Goal: Task Accomplishment & Management: Complete application form

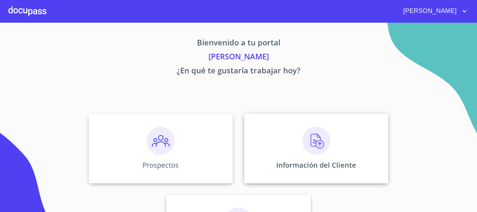
click at [334, 159] on div "Información del Cliente" at bounding box center [316, 149] width 144 height 70
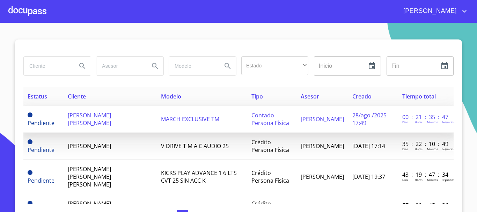
click at [111, 122] on span "[PERSON_NAME] [PERSON_NAME]" at bounding box center [89, 118] width 43 height 15
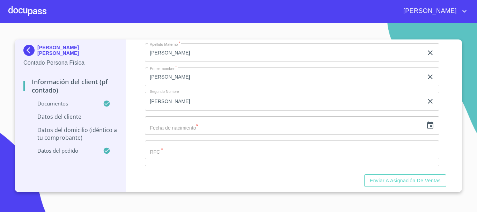
scroll to position [1328, 0]
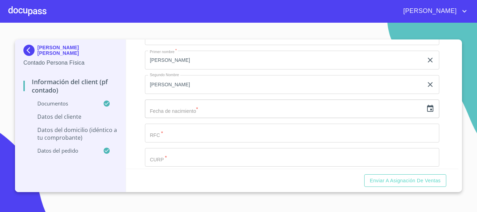
click at [203, 118] on input "text" at bounding box center [284, 109] width 278 height 19
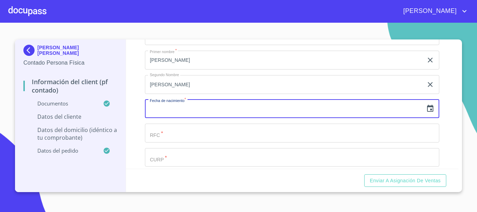
click at [427, 113] on icon "button" at bounding box center [430, 108] width 8 height 8
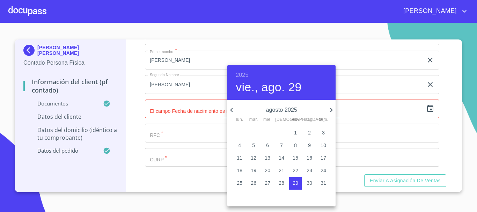
click at [244, 73] on h6 "2025" at bounding box center [242, 75] width 13 height 10
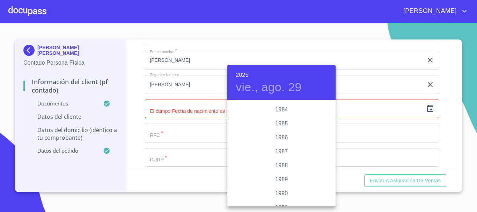
scroll to position [797, 0]
click at [280, 152] on div "1985" at bounding box center [281, 150] width 108 height 14
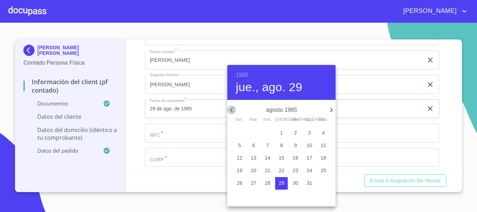
click at [232, 113] on icon "button" at bounding box center [231, 110] width 8 height 8
click at [329, 110] on icon "button" at bounding box center [331, 110] width 8 height 8
drag, startPoint x: 312, startPoint y: 146, endPoint x: 181, endPoint y: 150, distance: 131.1
click at [312, 146] on p "13" at bounding box center [310, 145] width 6 height 7
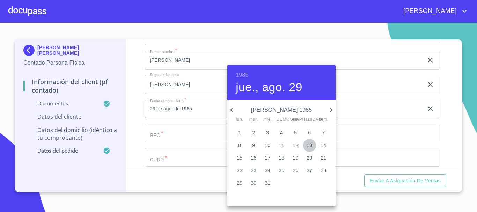
type input "13 de [DATE]. de 1985"
click at [166, 141] on div at bounding box center [238, 106] width 477 height 212
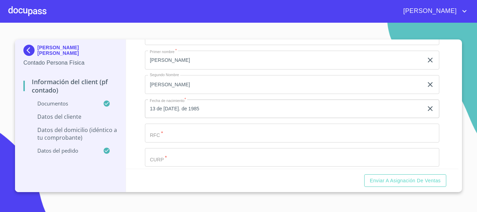
click at [166, 21] on input "Documento de identificación.   *" at bounding box center [284, 11] width 278 height 19
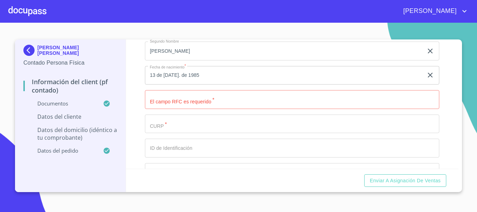
scroll to position [1361, 0]
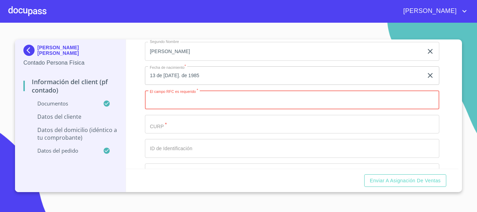
click at [188, 109] on input "Documento de identificación.   *" at bounding box center [292, 99] width 295 height 19
paste input "DOJB850713MJCMMT02"
type input "DOJB8507138J2"
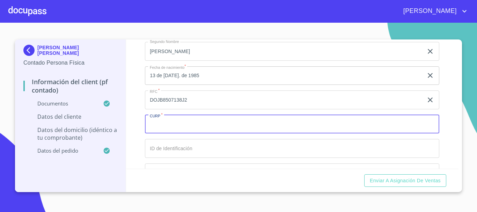
paste input "DOJB850713MJCMMT02"
type input "DOJB850713MJCMMT02"
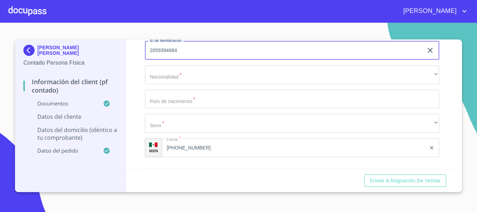
scroll to position [1466, 0]
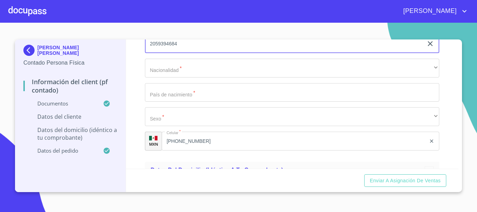
type input "2059394684"
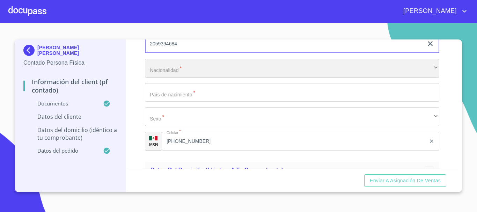
click at [196, 78] on div "​" at bounding box center [292, 68] width 295 height 19
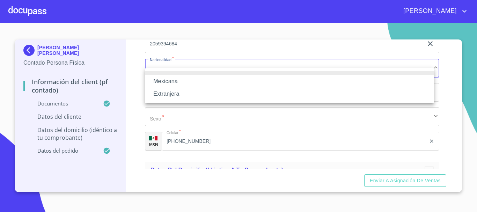
click at [185, 83] on li "Mexicana" at bounding box center [289, 81] width 289 height 13
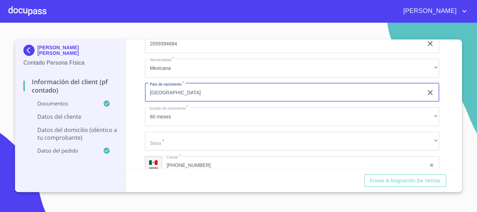
type input "[GEOGRAPHIC_DATA]"
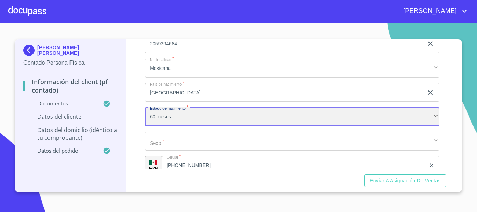
click at [205, 124] on div "60 meses" at bounding box center [292, 116] width 295 height 19
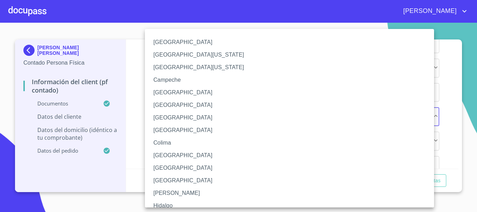
scroll to position [70, 0]
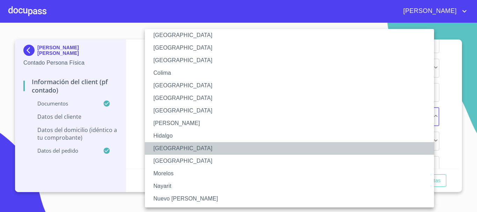
click at [179, 147] on li "[GEOGRAPHIC_DATA]" at bounding box center [292, 148] width 295 height 13
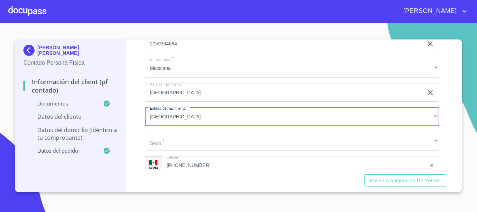
click at [177, 138] on div "Apellido [PERSON_NAME]   * [PERSON_NAME] ​ Apellido Materno   * [PERSON_NAME] ​…" at bounding box center [292, 20] width 295 height 322
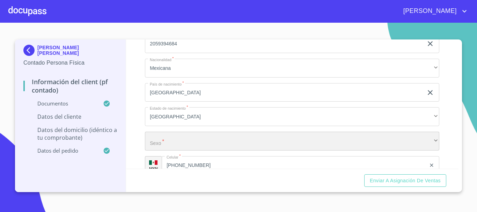
click at [175, 147] on div "​" at bounding box center [292, 141] width 295 height 19
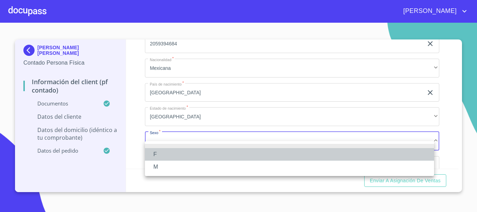
click at [168, 153] on li "F" at bounding box center [289, 154] width 289 height 13
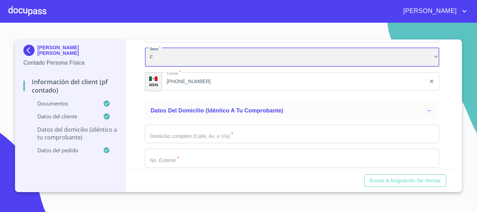
scroll to position [1570, 0]
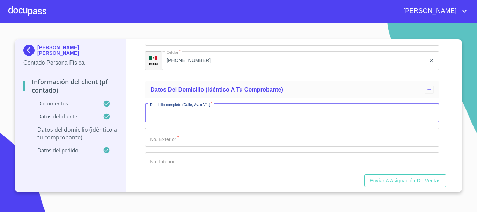
click at [201, 119] on input "Documento de identificación.   *" at bounding box center [292, 113] width 295 height 19
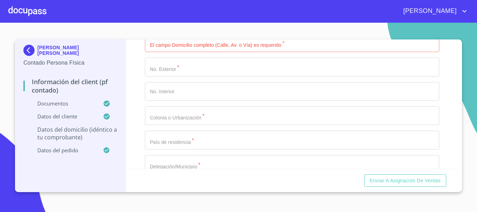
scroll to position [1640, 0]
click at [209, 53] on input "Documento de identificación.   *" at bounding box center [292, 43] width 295 height 19
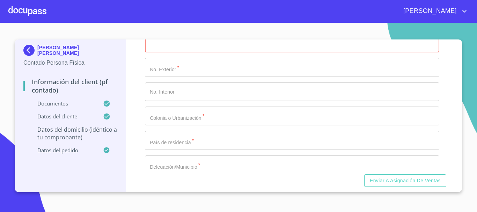
paste input "COL DE LOS LAURELES 48 CTO COL DE LOS [PERSON_NAME] REALC.P.45650 COLINA REAL,J…"
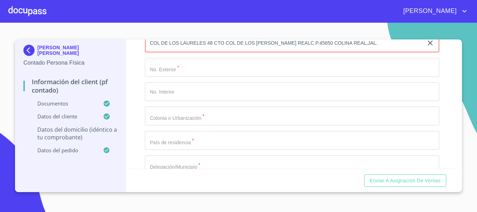
drag, startPoint x: 400, startPoint y: 52, endPoint x: 208, endPoint y: 60, distance: 192.0
click at [208, 53] on input "COL DE LOS LAURELES 48 CTO COL DE LOS [PERSON_NAME] REALC.P.45650 COLINA REAL,J…" at bounding box center [284, 43] width 278 height 19
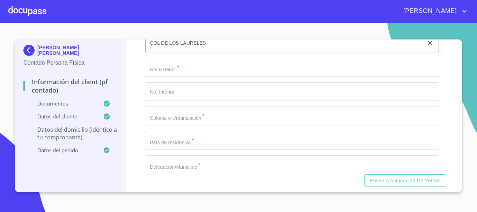
type input "COL DE LOS LAURELES"
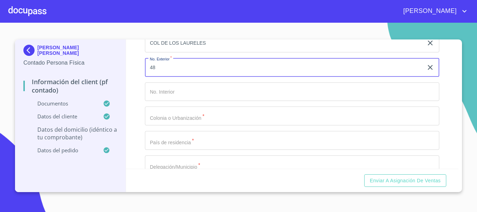
type input "48"
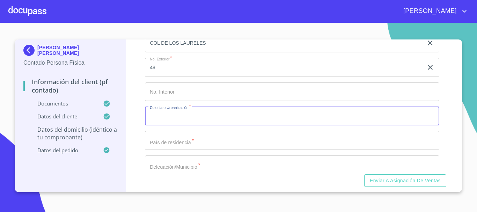
paste input "COL DE LOS LAURELES 48 CTO COL DE LOS [PERSON_NAME] REALC.P.45650 COLINA REAL,J…"
drag, startPoint x: 224, startPoint y: 126, endPoint x: 117, endPoint y: 118, distance: 107.5
click at [117, 118] on div "[PERSON_NAME] [PERSON_NAME] Contado Persona Física Información del Client (PF c…" at bounding box center [237, 115] width 444 height 153
type input "COL DE LOS LAURELES 48 CTO COL DE LOS [PERSON_NAME] REALC.P.45650 COLINA REAL,J…"
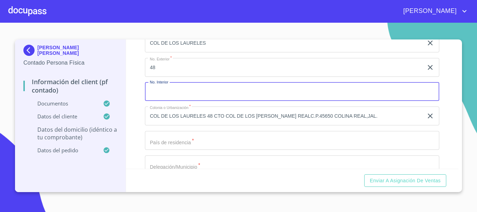
click at [168, 101] on input "Documento de identificación.   *" at bounding box center [292, 91] width 295 height 19
type input "CTO"
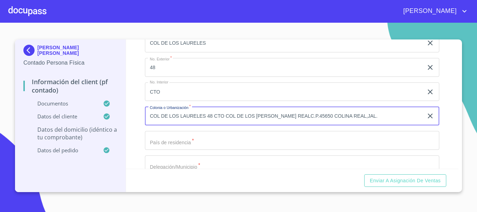
drag, startPoint x: 235, startPoint y: 125, endPoint x: 85, endPoint y: 127, distance: 149.9
click at [86, 127] on div "[PERSON_NAME] [PERSON_NAME] Contado Persona Física Información del Client (PF c…" at bounding box center [237, 115] width 444 height 153
drag, startPoint x: 281, startPoint y: 125, endPoint x: 113, endPoint y: 126, distance: 168.1
click at [113, 126] on div "[PERSON_NAME] [PERSON_NAME] Contado Persona Física Información del Client (PF c…" at bounding box center [237, 115] width 444 height 153
drag, startPoint x: 307, startPoint y: 127, endPoint x: 183, endPoint y: 133, distance: 124.2
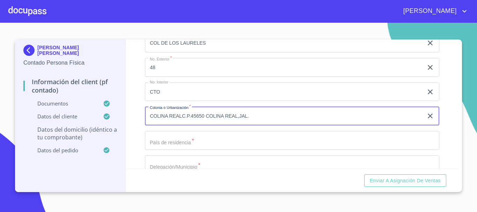
click at [183, 125] on input "COLINA REALC.P.45650 COLINA REAL,JAL." at bounding box center [284, 116] width 278 height 19
type input "COLINA REAL"
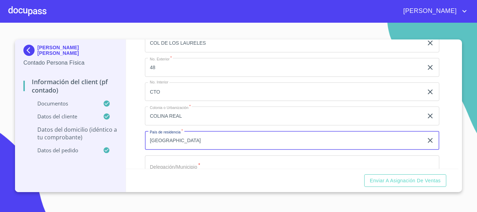
type input "[GEOGRAPHIC_DATA]"
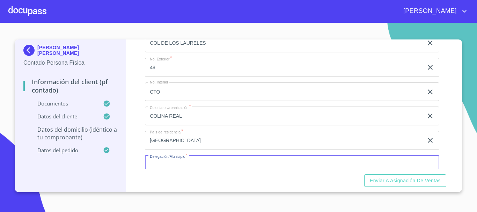
scroll to position [1654, 0]
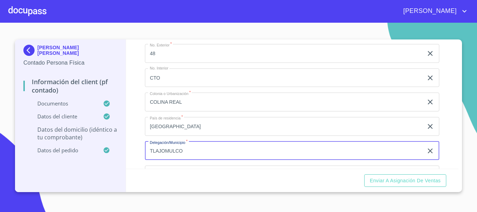
type input "TLAJOMULCO"
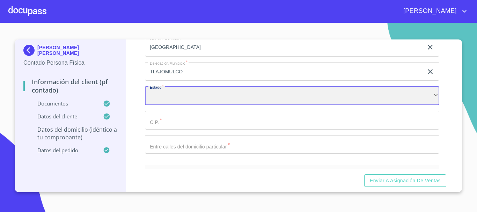
click at [256, 105] on div "​" at bounding box center [292, 95] width 295 height 19
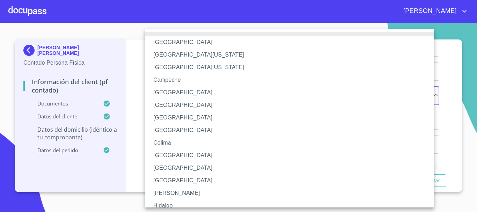
scroll to position [100, 0]
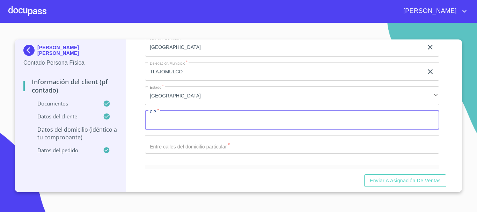
click at [187, 130] on input "Documento de identificación.   *" at bounding box center [292, 120] width 295 height 19
type input "45650"
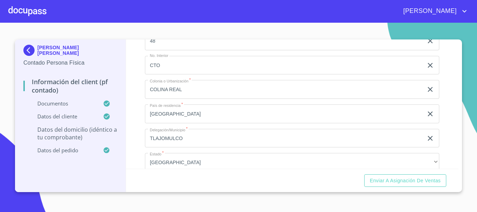
scroll to position [1618, 0]
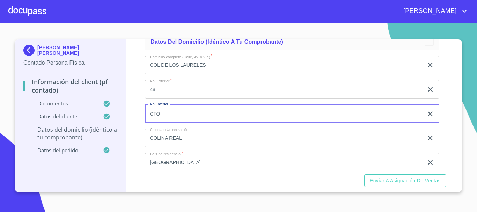
drag, startPoint x: 142, startPoint y: 126, endPoint x: 55, endPoint y: 117, distance: 87.4
click at [55, 117] on div "[PERSON_NAME] [PERSON_NAME] Contado Persona Física Información del Client (PF c…" at bounding box center [237, 115] width 444 height 153
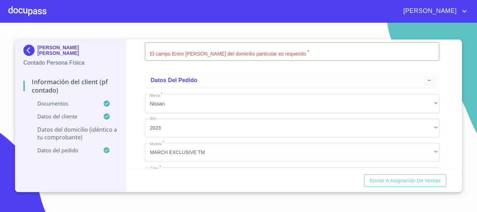
scroll to position [1828, 0]
click at [174, 58] on input "Documento de identificación.   *" at bounding box center [292, 50] width 295 height 19
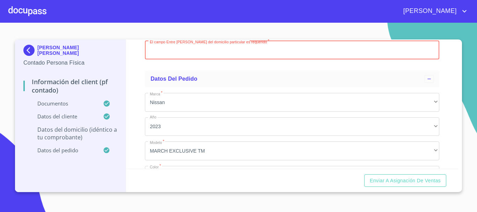
paste input "CTO COL DE LOS LAURELES"
click at [145, 60] on input "CTO COL DE LOS LAURELES" at bounding box center [284, 50] width 278 height 19
type input "CTO COL DE LOS LAURELES"
click at [138, 107] on div "Información del Client (PF contado) Documentos Documento de identificación.   *…" at bounding box center [292, 103] width 333 height 129
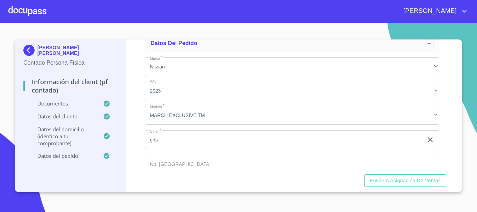
scroll to position [1909, 0]
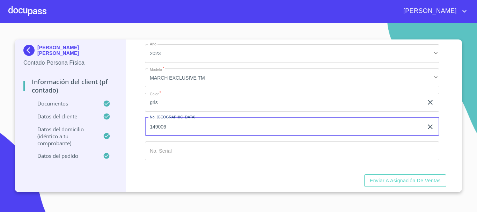
type input "149006"
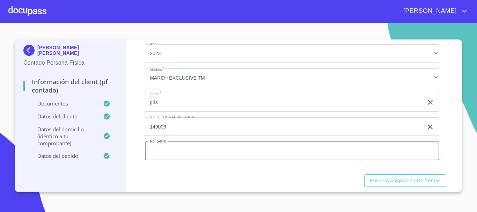
click at [175, 151] on input "Documento de identificación.   *" at bounding box center [292, 150] width 295 height 19
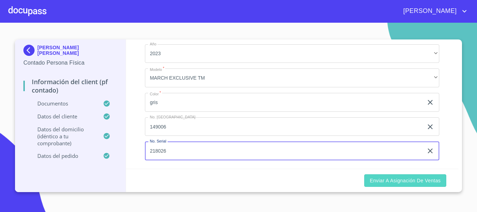
type input "218026"
click at [423, 177] on span "Enviar a Asignación de Ventas" at bounding box center [405, 180] width 71 height 9
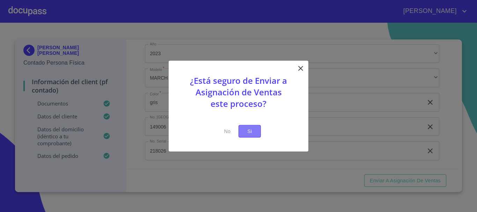
click at [249, 133] on span "Si" at bounding box center [249, 131] width 11 height 9
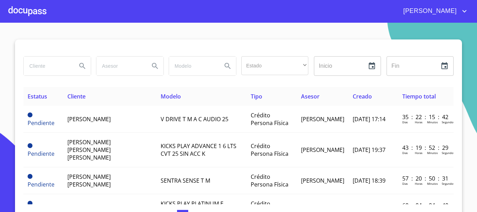
click at [17, 13] on div at bounding box center [27, 11] width 38 height 22
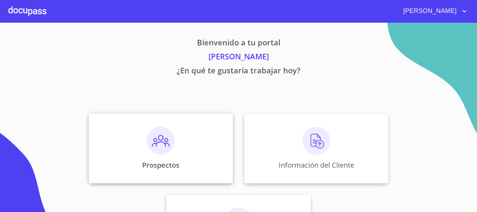
click at [164, 155] on div "Prospectos" at bounding box center [161, 149] width 144 height 70
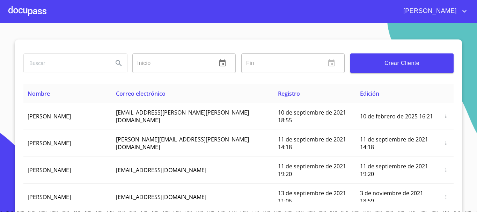
click at [55, 57] on input "search" at bounding box center [66, 63] width 84 height 19
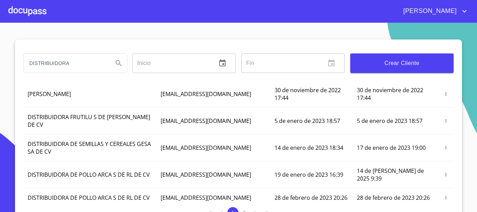
scroll to position [175, 0]
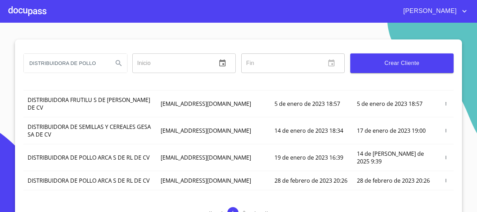
type input "DISTRIBUIDORA DE POLLO"
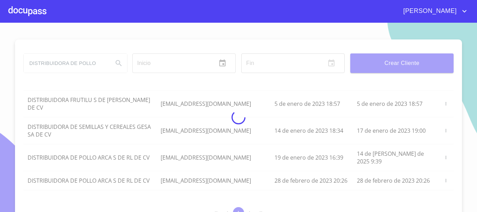
scroll to position [0, 0]
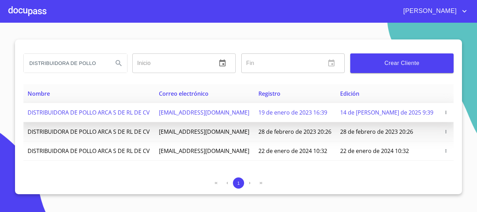
click at [446, 112] on icon "button" at bounding box center [446, 112] width 5 height 5
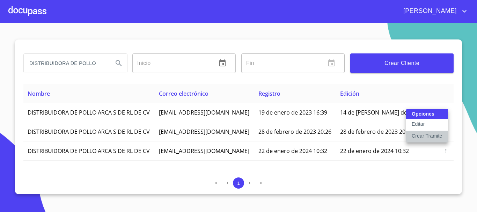
click at [433, 134] on p "Crear Tramite" at bounding box center [427, 135] width 31 height 7
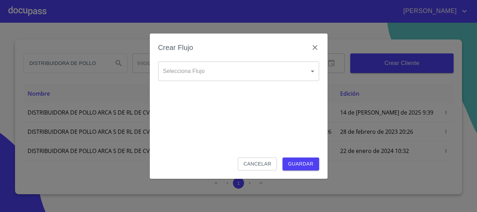
click at [238, 65] on body "[PERSON_NAME] DISTRIBUIDORA DE POLLO Inicio ​ Fin ​ Crear Cliente Nombre Correo…" at bounding box center [238, 106] width 477 height 212
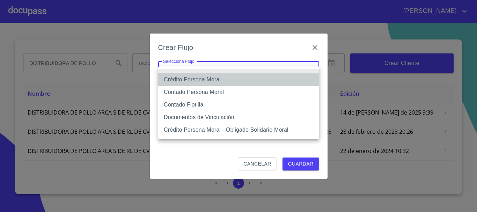
click at [223, 83] on li "Crédito Persona Moral" at bounding box center [238, 79] width 161 height 13
type input "614ae8207e49d67341f8d0cd"
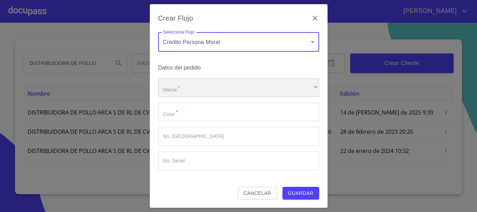
click at [216, 96] on div "​" at bounding box center [238, 87] width 161 height 19
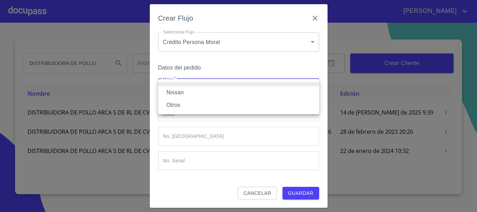
click at [193, 95] on li "Nissan" at bounding box center [238, 92] width 161 height 13
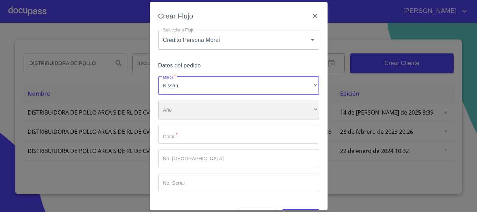
click at [192, 109] on div "​" at bounding box center [238, 110] width 161 height 19
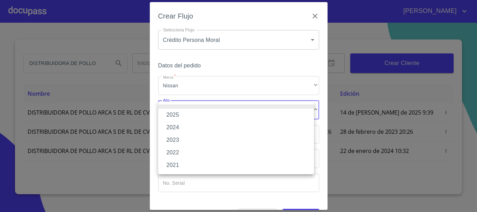
click at [189, 115] on li "2025" at bounding box center [236, 115] width 156 height 13
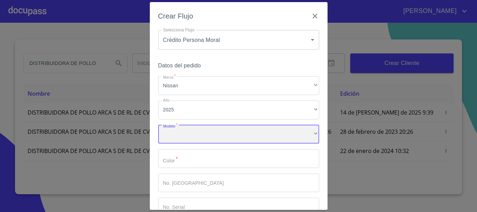
click at [186, 134] on div "​" at bounding box center [238, 134] width 161 height 19
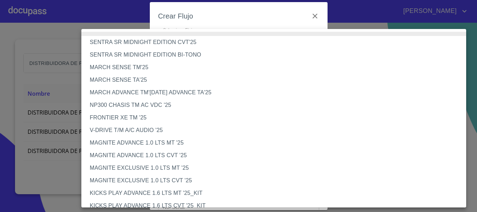
click at [135, 106] on li "NP300 CHASIS TM AC VDC '25" at bounding box center [276, 105] width 390 height 13
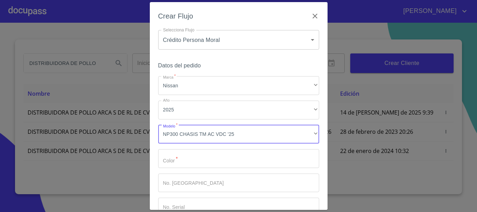
click at [185, 155] on input "Marca   *" at bounding box center [238, 158] width 161 height 19
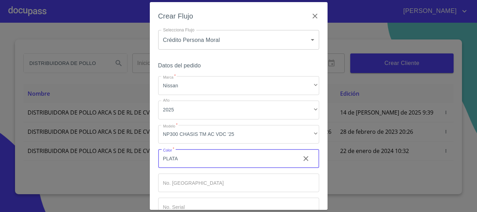
type input "PLATA"
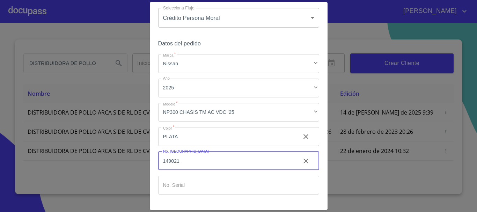
scroll to position [45, 0]
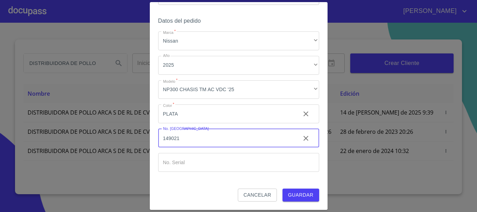
type input "149021"
click at [196, 123] on input "Marca   *" at bounding box center [226, 113] width 137 height 19
type input "805052"
click at [293, 195] on span "Guardar" at bounding box center [301, 195] width 26 height 9
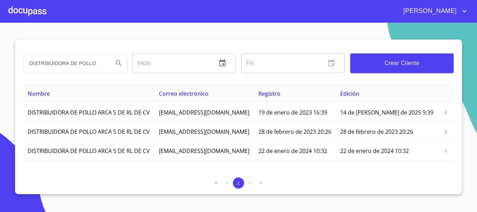
click at [42, 15] on div at bounding box center [27, 11] width 38 height 22
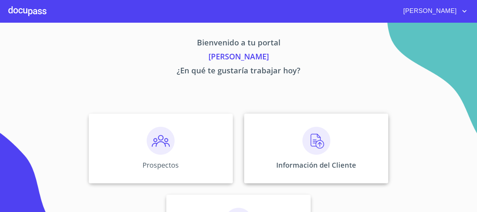
click at [329, 160] on div "Información del Cliente" at bounding box center [316, 149] width 144 height 70
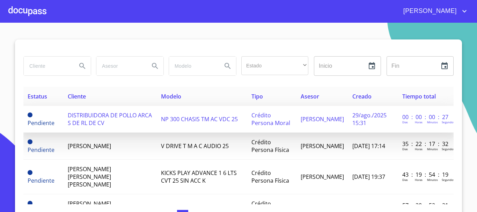
click at [110, 115] on span "DISTRIBUIDORA DE POLLO ARCA S DE RL DE CV" at bounding box center [110, 118] width 84 height 15
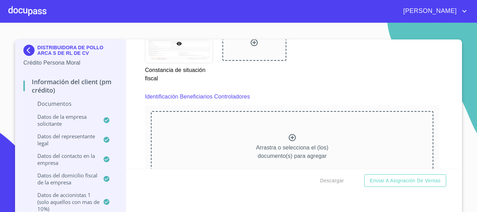
scroll to position [3389, 0]
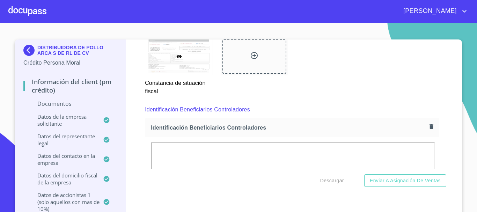
click at [441, 112] on div "Información del Client (PM crédito) Documentos Documento de identificación repr…" at bounding box center [292, 103] width 333 height 129
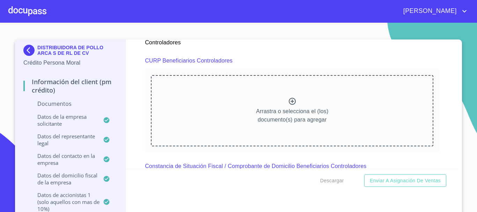
scroll to position [3737, 0]
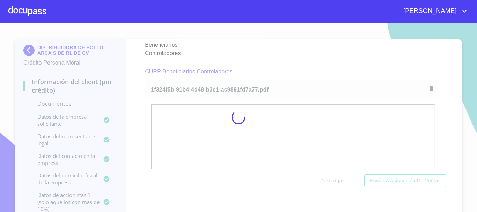
click at [444, 135] on div at bounding box center [238, 117] width 477 height 189
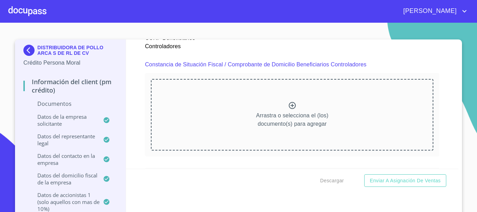
scroll to position [4051, 0]
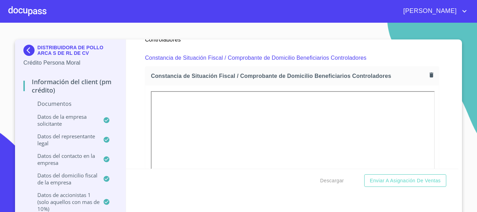
click at [58, 106] on p "Documentos" at bounding box center [70, 104] width 94 height 8
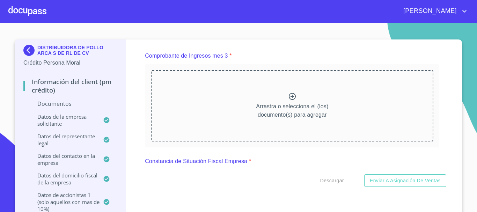
scroll to position [1328, 0]
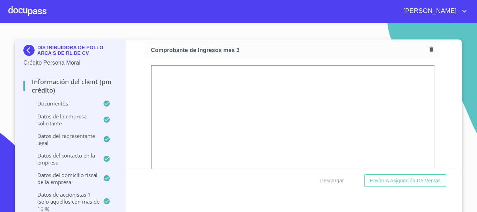
click at [145, 128] on div at bounding box center [292, 159] width 294 height 201
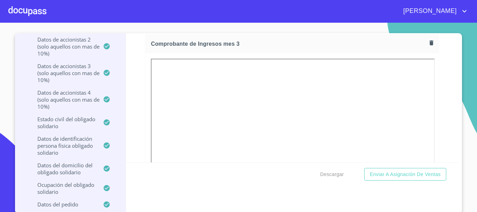
scroll to position [8, 0]
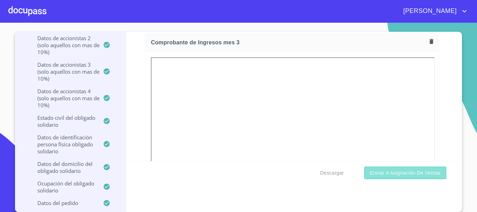
click at [399, 177] on button "Enviar a Asignación de Ventas" at bounding box center [405, 173] width 82 height 13
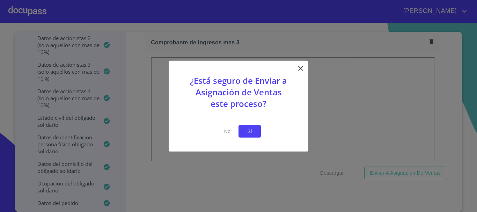
click at [254, 135] on span "Si" at bounding box center [249, 131] width 11 height 9
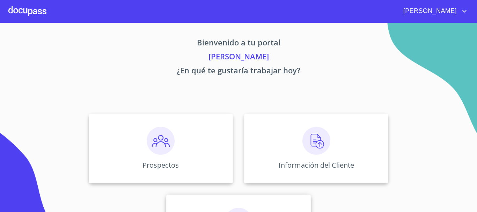
scroll to position [58, 0]
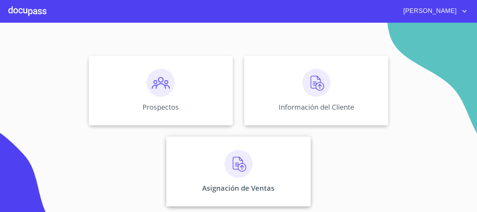
click at [272, 159] on div "Asignación de Ventas" at bounding box center [238, 172] width 144 height 70
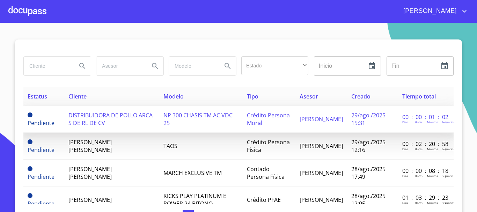
click at [114, 122] on span "DISTRIBUIDORA DE POLLO ARCA S DE RL DE CV" at bounding box center [110, 118] width 84 height 15
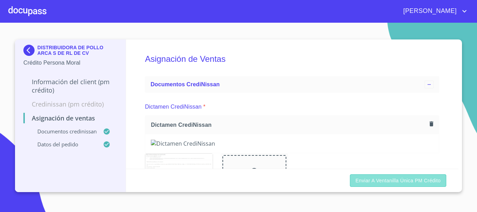
click at [425, 184] on span "Enviar a Ventanilla única PM crédito" at bounding box center [398, 180] width 85 height 9
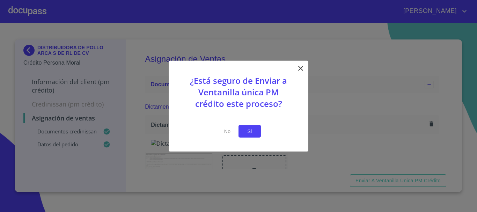
click at [252, 134] on span "Si" at bounding box center [249, 131] width 11 height 9
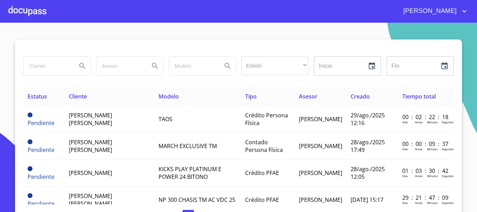
click at [55, 70] on input "search" at bounding box center [48, 66] width 48 height 19
type input "FELIX"
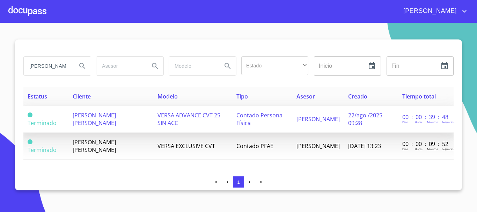
click at [143, 117] on td "FELIX ALBERTO MADRIGAL GARCIA" at bounding box center [110, 119] width 85 height 27
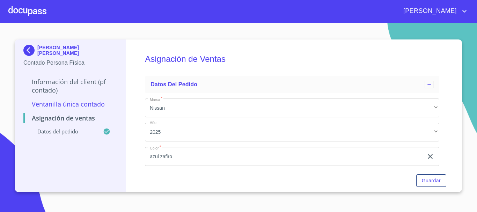
click at [82, 77] on div "Información del Client (PF contado) Ventanilla única contado Asignación de Vent…" at bounding box center [70, 106] width 94 height 68
click at [91, 87] on p "Información del Client (PF contado)" at bounding box center [70, 86] width 94 height 17
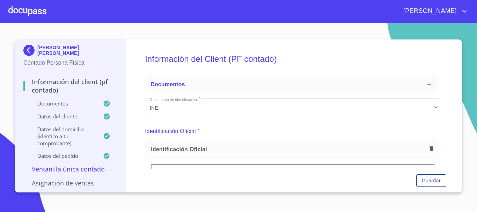
scroll to position [72, 0]
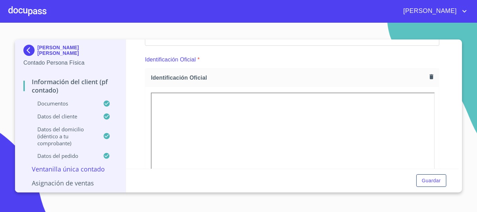
click at [28, 50] on img at bounding box center [30, 50] width 14 height 11
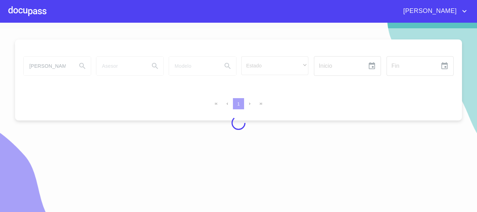
click at [39, 11] on div at bounding box center [27, 11] width 38 height 22
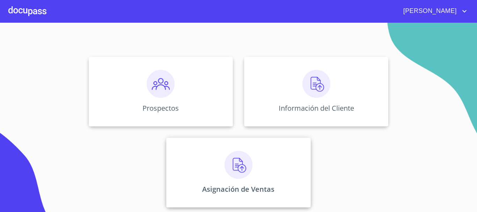
scroll to position [58, 0]
click at [212, 170] on div "Asignación de Ventas" at bounding box center [238, 172] width 144 height 70
